Goal: Information Seeking & Learning: Learn about a topic

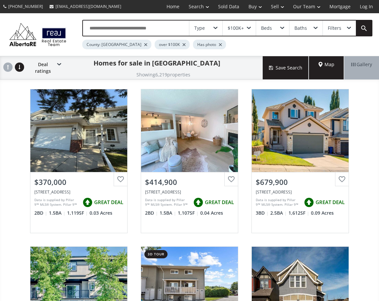
click at [315, 67] on div "Map" at bounding box center [326, 67] width 35 height 23
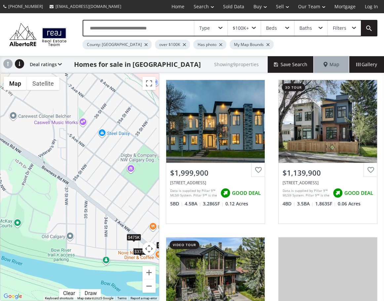
drag, startPoint x: 15, startPoint y: 224, endPoint x: 133, endPoint y: 262, distance: 123.4
click at [133, 262] on div "$2M $1.14M $2.1M $380K+ $420K $475K $375K $481K $380K+" at bounding box center [79, 186] width 159 height 227
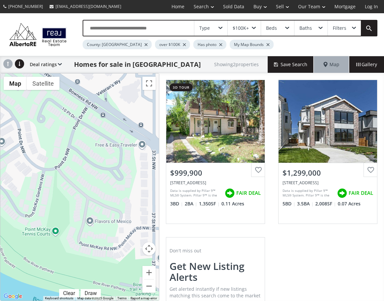
drag, startPoint x: 37, startPoint y: 219, endPoint x: 113, endPoint y: 232, distance: 76.7
click at [113, 232] on div "$1M $1.3M" at bounding box center [79, 186] width 159 height 227
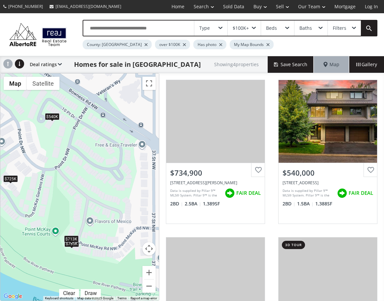
click at [69, 237] on div "$713K" at bounding box center [71, 238] width 15 height 7
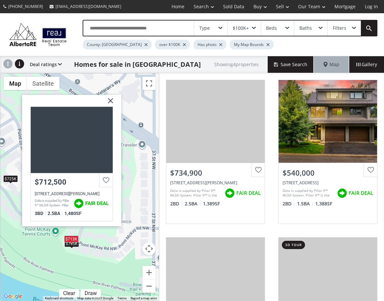
click at [70, 244] on span at bounding box center [71, 243] width 3 height 3
click at [113, 100] on img at bounding box center [108, 103] width 17 height 17
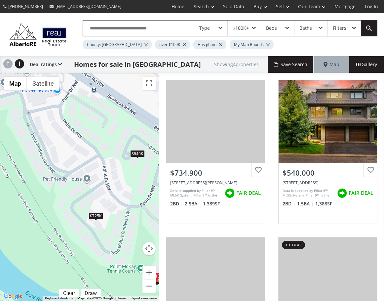
drag, startPoint x: 1, startPoint y: 226, endPoint x: 89, endPoint y: 264, distance: 95.1
click at [89, 264] on div "$735K $540K $713K $725K" at bounding box center [79, 186] width 159 height 227
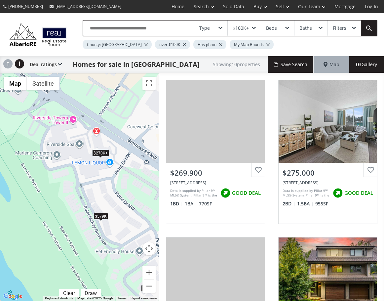
drag, startPoint x: 39, startPoint y: 162, endPoint x: 90, endPoint y: 234, distance: 88.4
click at [90, 234] on div "$270K+ $270K+ $735K $540K $713K $725K $579K $270K+ $270K+ $270K+" at bounding box center [79, 186] width 159 height 227
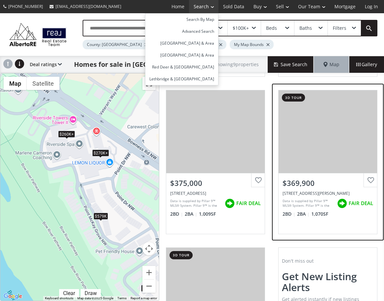
scroll to position [460, 0]
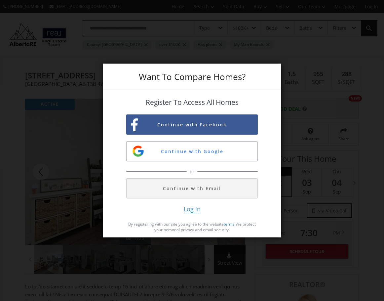
click at [301, 158] on div "Want To Compare Homes? Register To Access All Homes Continue with Facebook Cont…" at bounding box center [192, 150] width 384 height 301
click at [301, 176] on div "Want To Compare Homes? Register To Access All Homes Continue with Facebook Cont…" at bounding box center [192, 150] width 384 height 301
click at [227, 6] on div "Want To Compare Homes? Register To Access All Homes Continue with Facebook Cont…" at bounding box center [192, 150] width 384 height 301
